Goal: Information Seeking & Learning: Learn about a topic

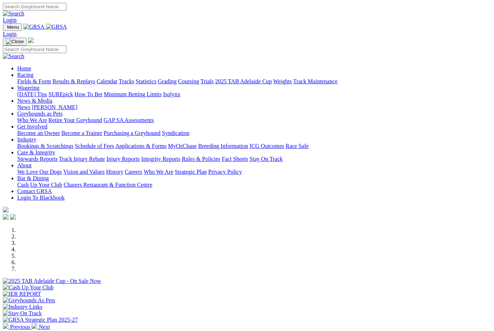
click at [33, 72] on link "Racing" at bounding box center [25, 75] width 16 height 6
click at [24, 78] on link "Fields & Form" at bounding box center [34, 81] width 34 height 6
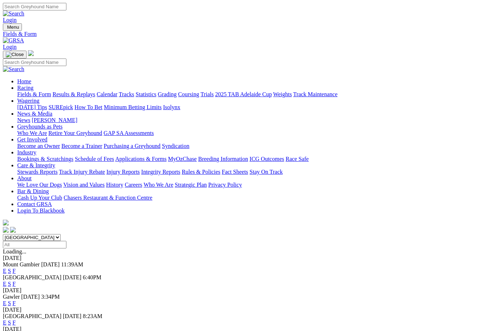
click at [89, 91] on link "Results & Replays" at bounding box center [73, 94] width 43 height 6
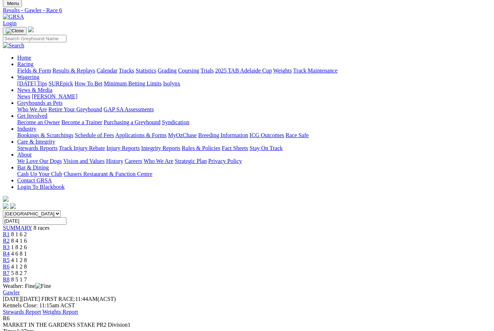
scroll to position [25, 0]
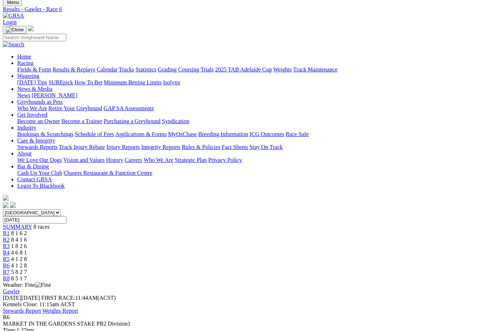
click at [10, 269] on span "R7" at bounding box center [6, 272] width 7 height 6
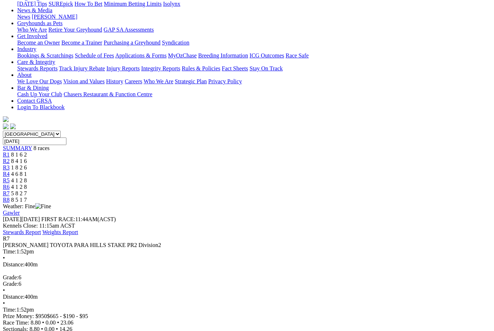
scroll to position [103, 0]
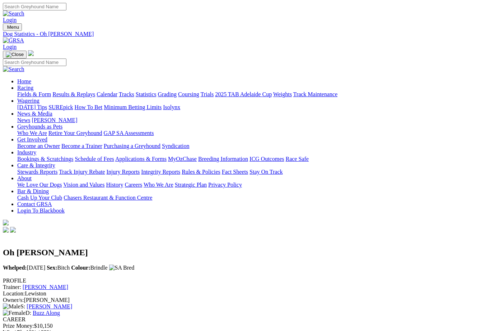
click at [25, 91] on link "Fields & Form" at bounding box center [34, 94] width 34 height 6
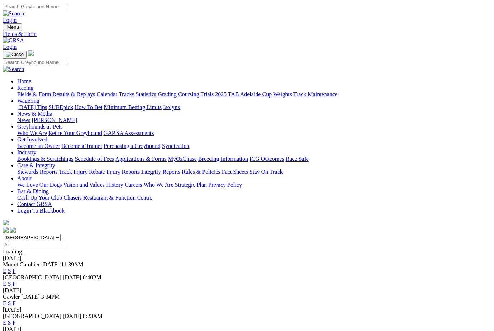
click at [61, 234] on select "South Australia New South Wales Northern Territory Queensland Tasmania Victoria…" at bounding box center [32, 237] width 58 height 7
select select "NSW"
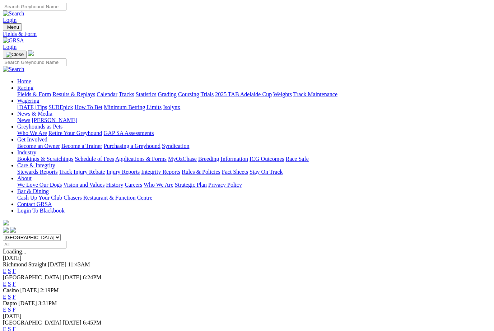
click at [16, 306] on link "F" at bounding box center [14, 309] width 3 height 6
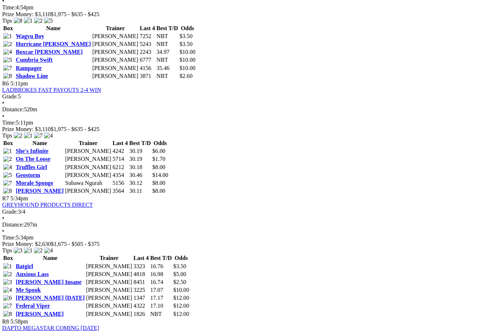
scroll to position [956, 0]
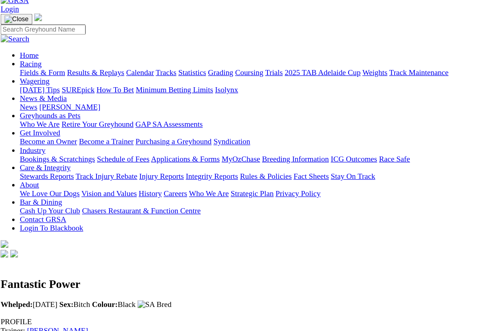
click at [26, 91] on link "Fields & Form" at bounding box center [34, 94] width 34 height 6
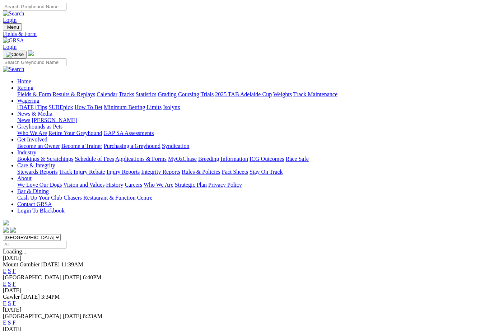
click at [16, 281] on link "F" at bounding box center [14, 284] width 3 height 6
click at [95, 91] on link "Results & Replays" at bounding box center [73, 94] width 43 height 6
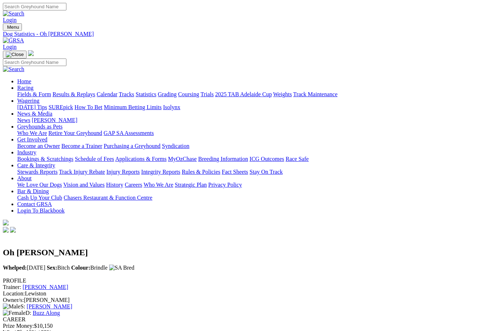
click at [156, 91] on link "Statistics" at bounding box center [146, 94] width 21 height 6
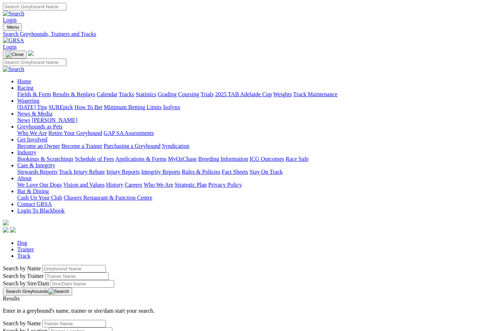
click at [42, 265] on input "Search by Greyhound name" at bounding box center [74, 269] width 64 height 8
type input "Terrific [PERSON_NAME]"
click at [72, 287] on button "Search Greyhounds" at bounding box center [37, 291] width 69 height 8
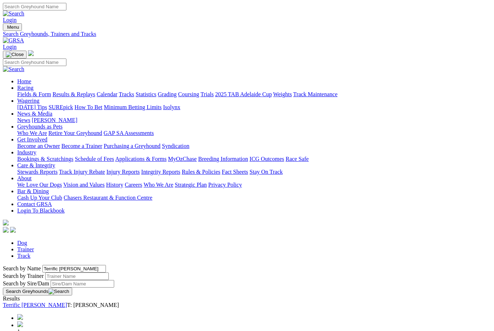
click at [51, 302] on link "Terrific [PERSON_NAME]" at bounding box center [35, 305] width 64 height 6
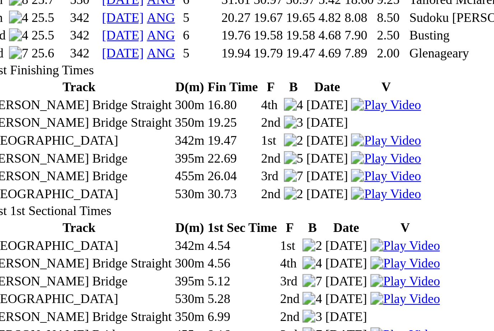
scroll to position [647, 0]
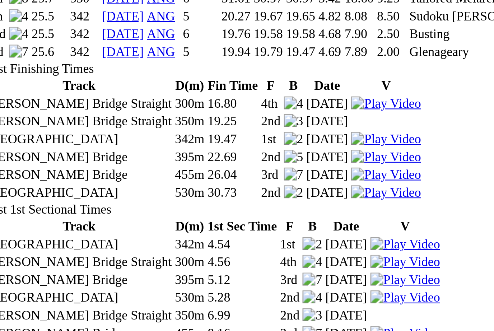
click at [133, 318] on td "8.16" at bounding box center [118, 321] width 32 height 7
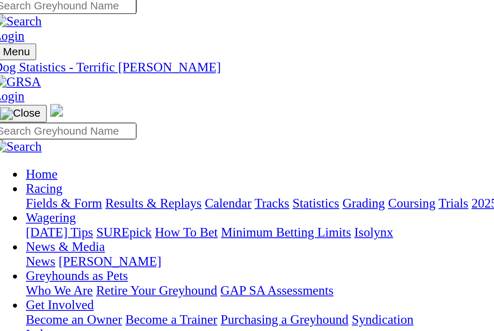
scroll to position [0, 0]
